Goal: Task Accomplishment & Management: Use online tool/utility

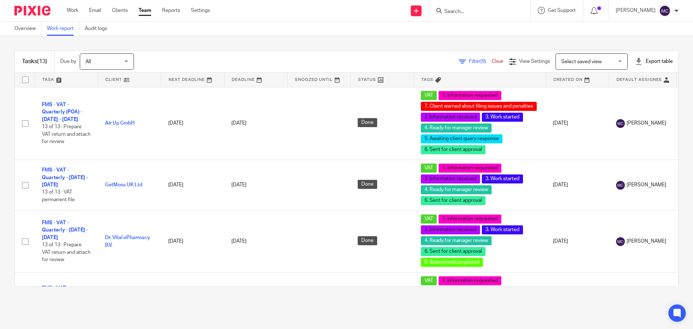
scroll to position [621, 0]
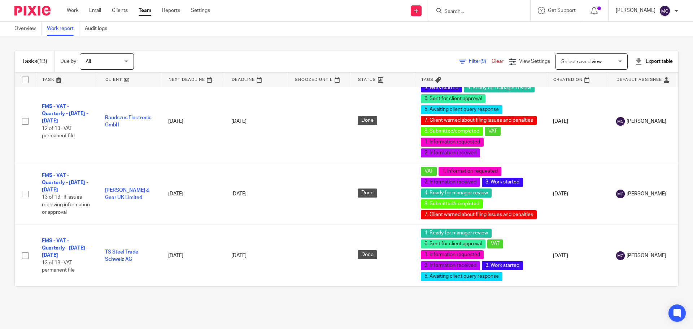
click at [578, 57] on span "Select saved view" at bounding box center [587, 61] width 53 height 15
click at [398, 47] on div "Tasks (13) Due by All All [DATE] [DATE] This week Next week This month Next mon…" at bounding box center [346, 168] width 693 height 265
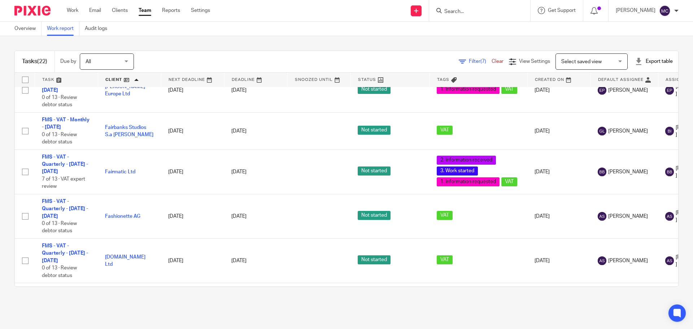
scroll to position [501, 0]
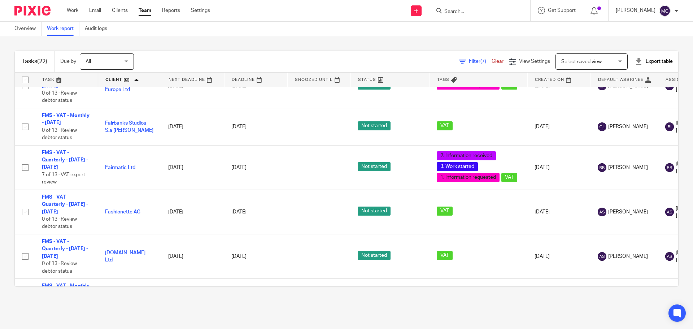
click at [469, 61] on span "Filter (7)" at bounding box center [480, 61] width 23 height 5
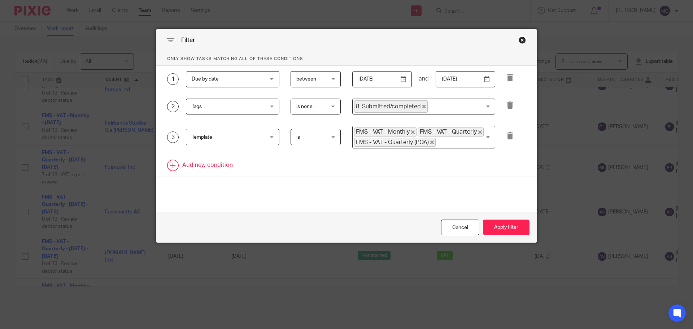
click at [202, 163] on link at bounding box center [346, 165] width 380 height 22
click at [249, 168] on div "Field" at bounding box center [227, 167] width 70 height 15
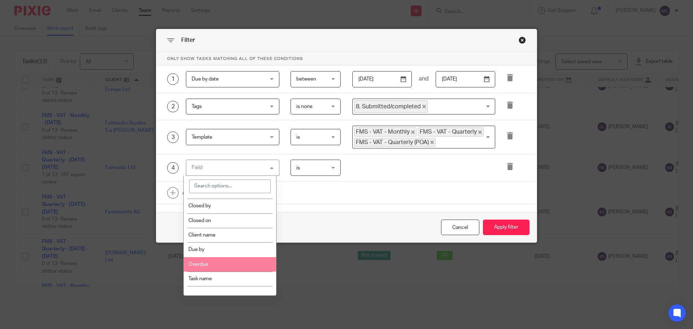
scroll to position [108, 0]
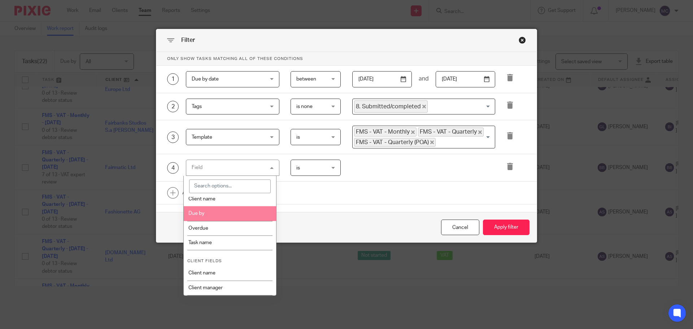
click at [218, 215] on li "Due by" at bounding box center [230, 213] width 93 height 14
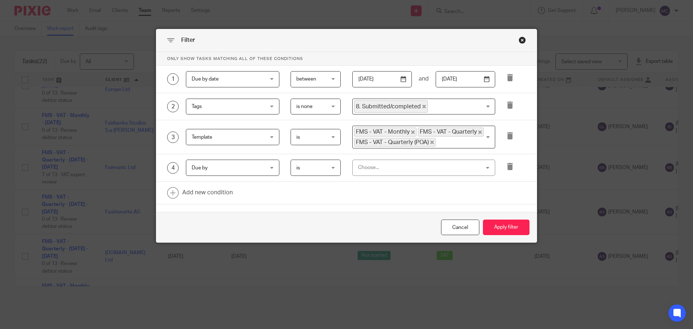
click at [245, 172] on span "Due by" at bounding box center [227, 167] width 70 height 15
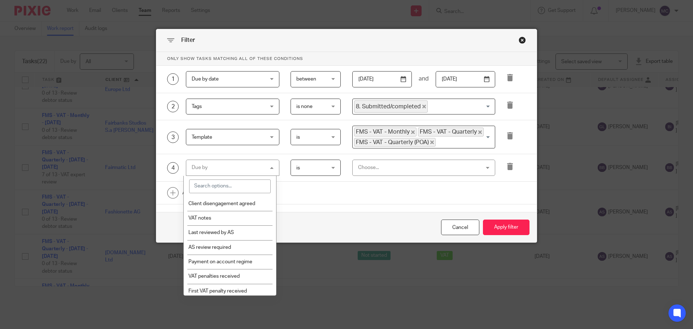
scroll to position [1166, 0]
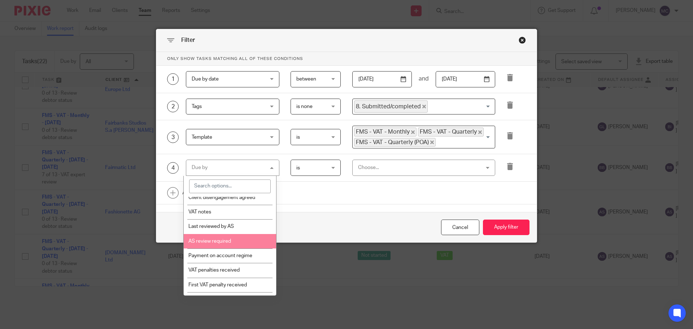
click at [246, 248] on li "AS review required" at bounding box center [230, 241] width 93 height 14
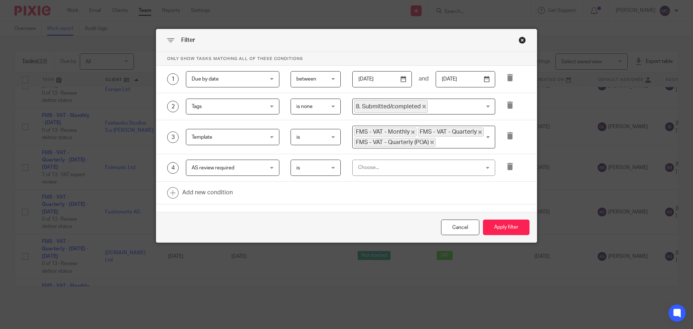
click at [374, 170] on div "Choose..." at bounding box center [412, 167] width 109 height 15
click at [364, 185] on li "Yes" at bounding box center [421, 183] width 142 height 15
click at [515, 232] on button "Apply filter" at bounding box center [506, 227] width 47 height 16
click at [514, 230] on button "Apply filter" at bounding box center [506, 227] width 47 height 16
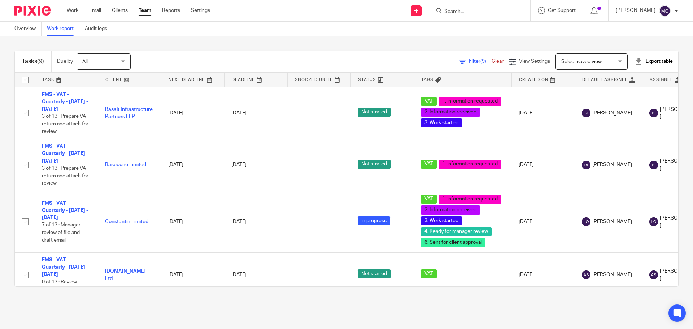
click at [480, 60] on span "(9)" at bounding box center [483, 61] width 6 height 5
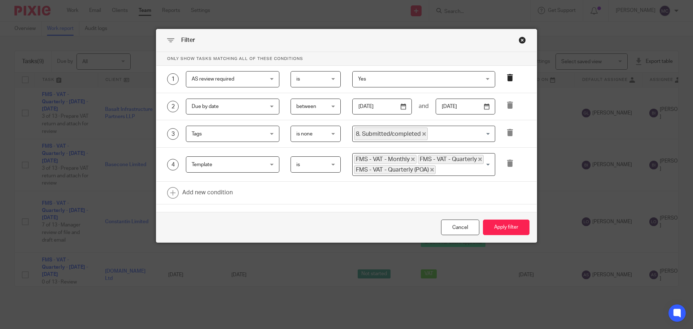
click at [507, 77] on icon at bounding box center [509, 77] width 7 height 7
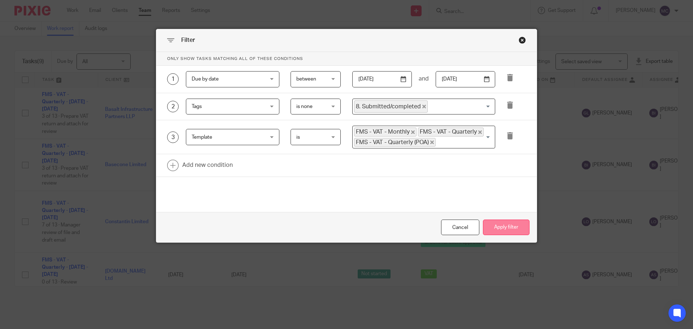
click at [502, 228] on button "Apply filter" at bounding box center [506, 227] width 47 height 16
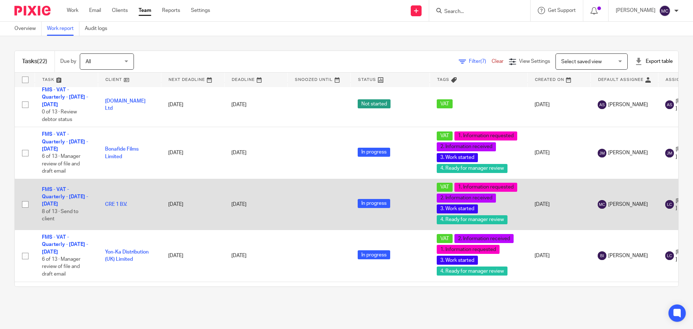
scroll to position [911, 0]
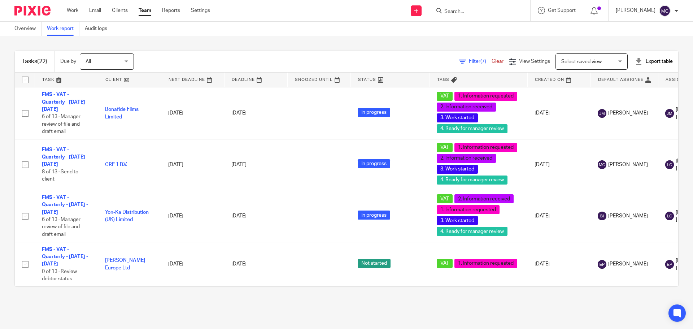
click at [525, 310] on main "Overview Work report Audit logs Tasks (22) Due by All All Today Tomorrow This w…" at bounding box center [346, 164] width 693 height 329
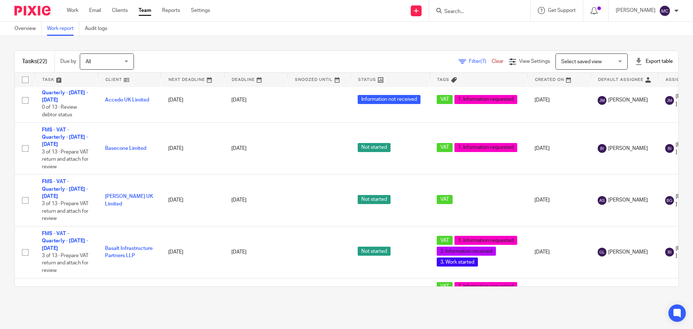
scroll to position [0, 0]
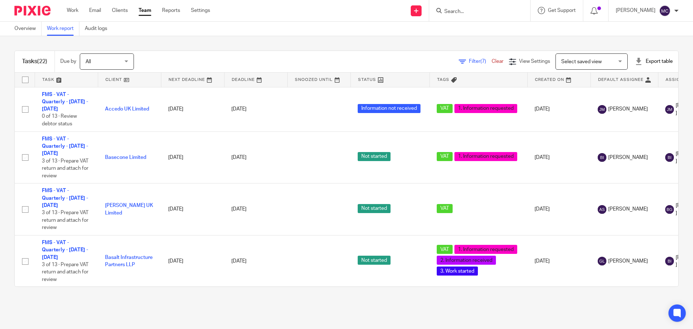
click at [469, 60] on span "Filter (7)" at bounding box center [480, 61] width 23 height 5
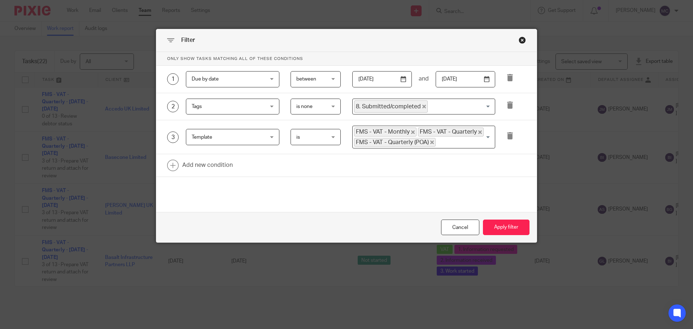
click at [455, 111] on input "Search for option" at bounding box center [459, 106] width 62 height 13
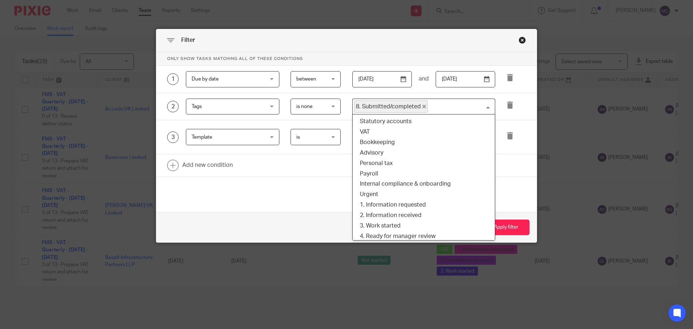
scroll to position [73, 0]
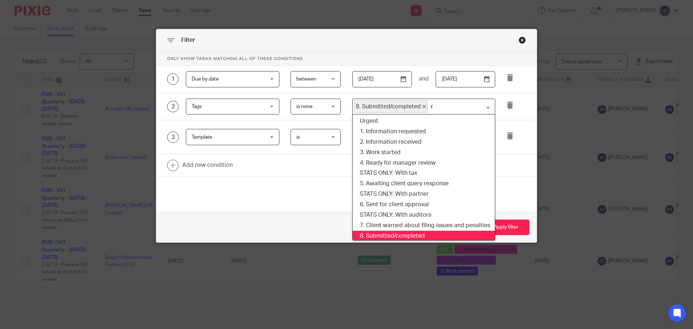
type input "re"
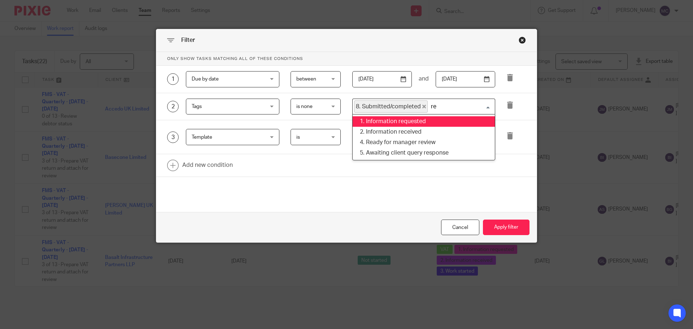
click at [450, 117] on li "1. Information requested" at bounding box center [424, 121] width 142 height 10
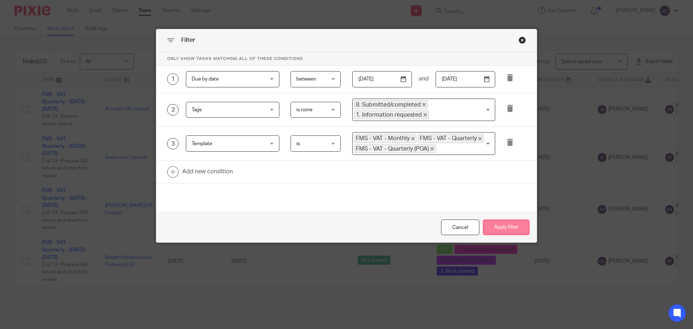
click at [520, 232] on button "Apply filter" at bounding box center [506, 227] width 47 height 16
